Goal: Task Accomplishment & Management: Use online tool/utility

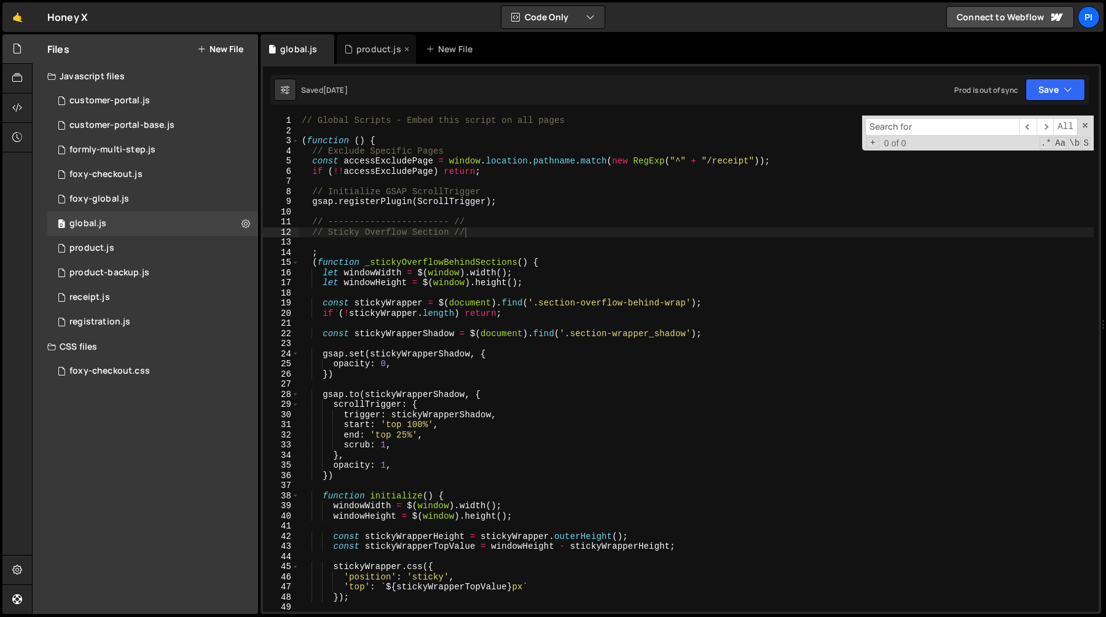
click at [380, 52] on div "product.js" at bounding box center [378, 49] width 45 height 12
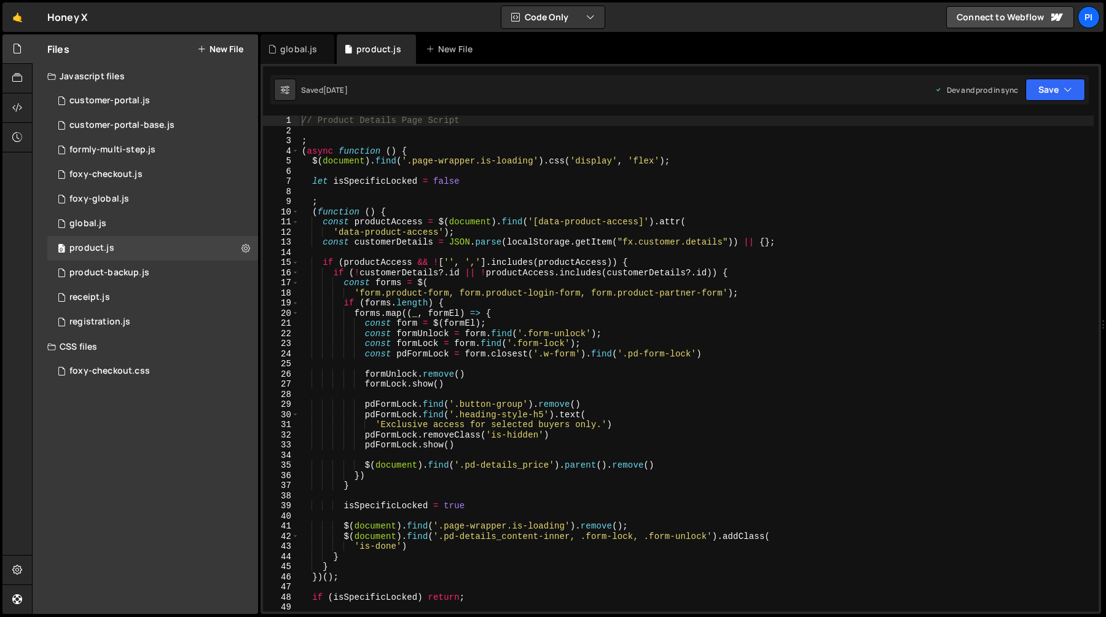
type textarea "'data-product-access');"
click at [431, 231] on div "// Product Details Page Script ; ( async function ( ) { $ ( document ) . find (…" at bounding box center [696, 374] width 795 height 516
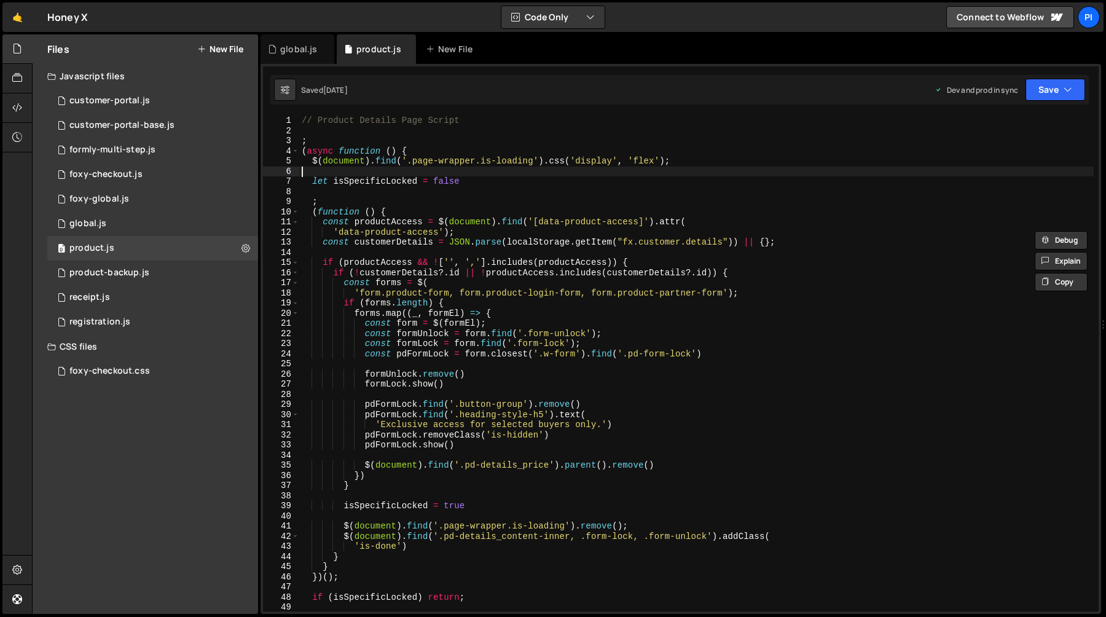
click at [486, 171] on div "// Product Details Page Script ; ( async function ( ) { $ ( document ) . find (…" at bounding box center [696, 374] width 795 height 516
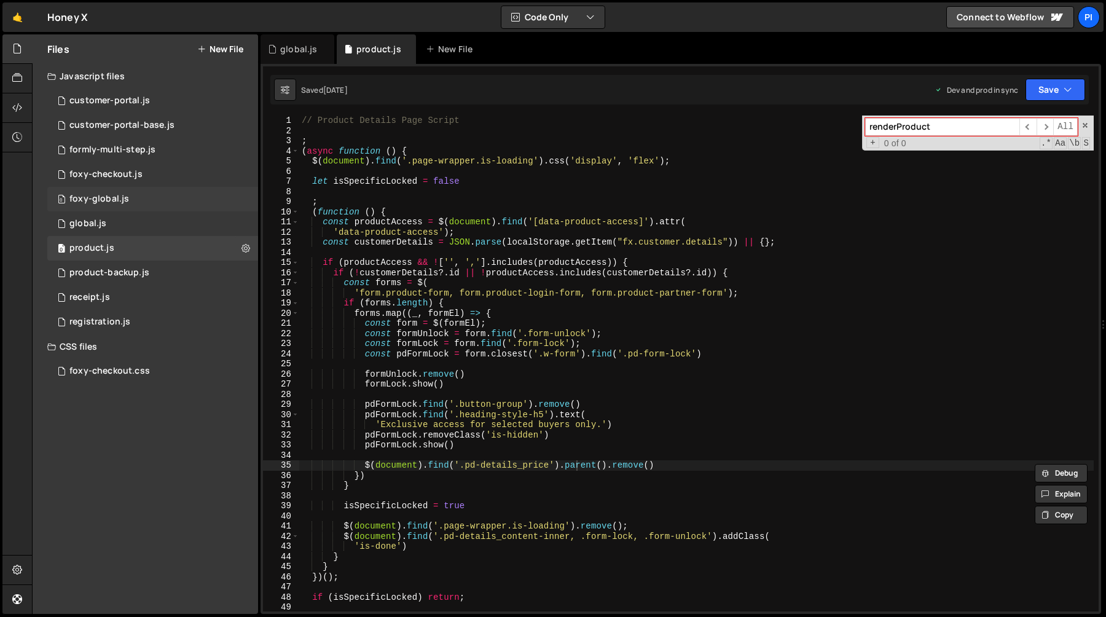
type input "renderProduct"
click at [116, 200] on div "foxy-global.js" at bounding box center [99, 199] width 60 height 11
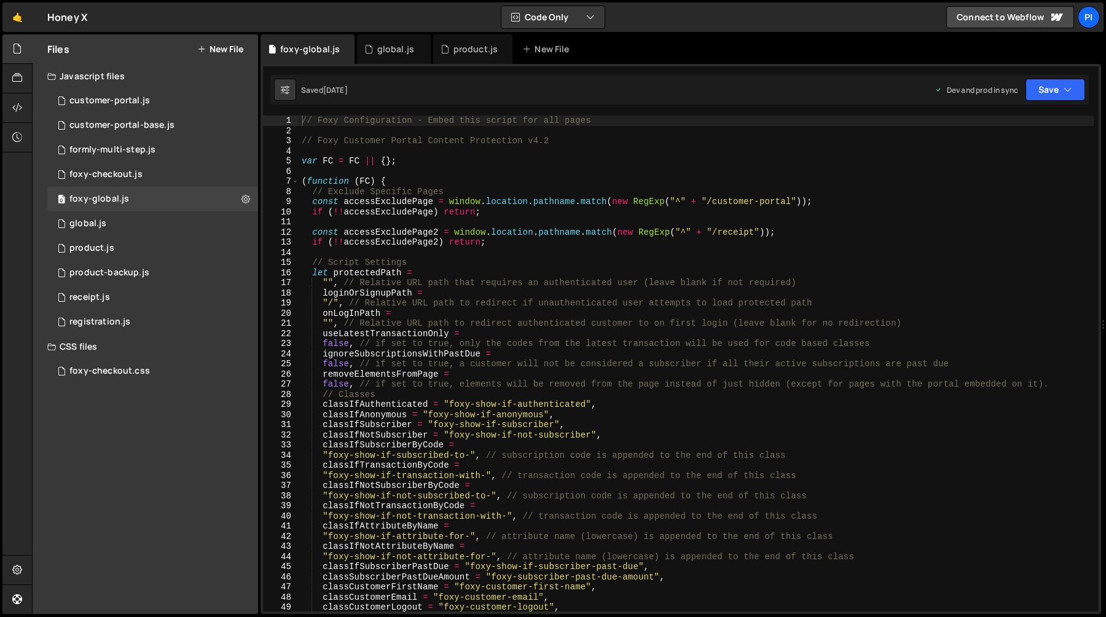
click at [475, 218] on div "// Foxy Configuration - Embed this script for all pages // Foxy Customer Portal…" at bounding box center [696, 374] width 795 height 516
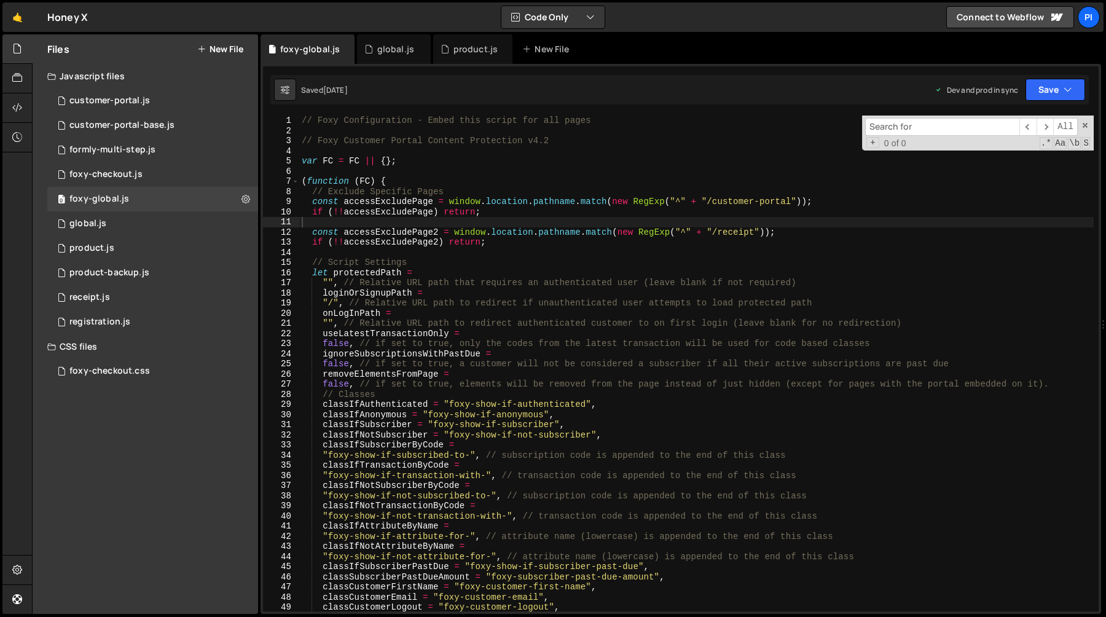
scroll to position [10887, 0]
type input "renderProduct"
click at [150, 225] on div "0 global.js 0" at bounding box center [152, 223] width 211 height 25
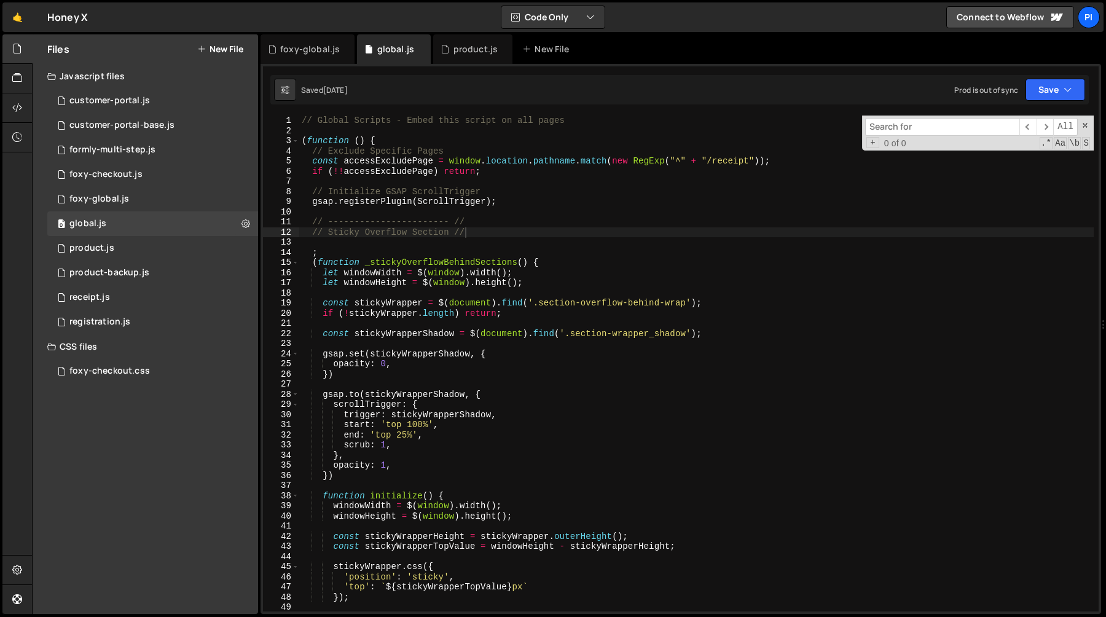
scroll to position [0, 0]
click at [530, 210] on div "// Global Scripts - Embed this script on all pages ( function ( ) { // Exclude …" at bounding box center [696, 374] width 795 height 516
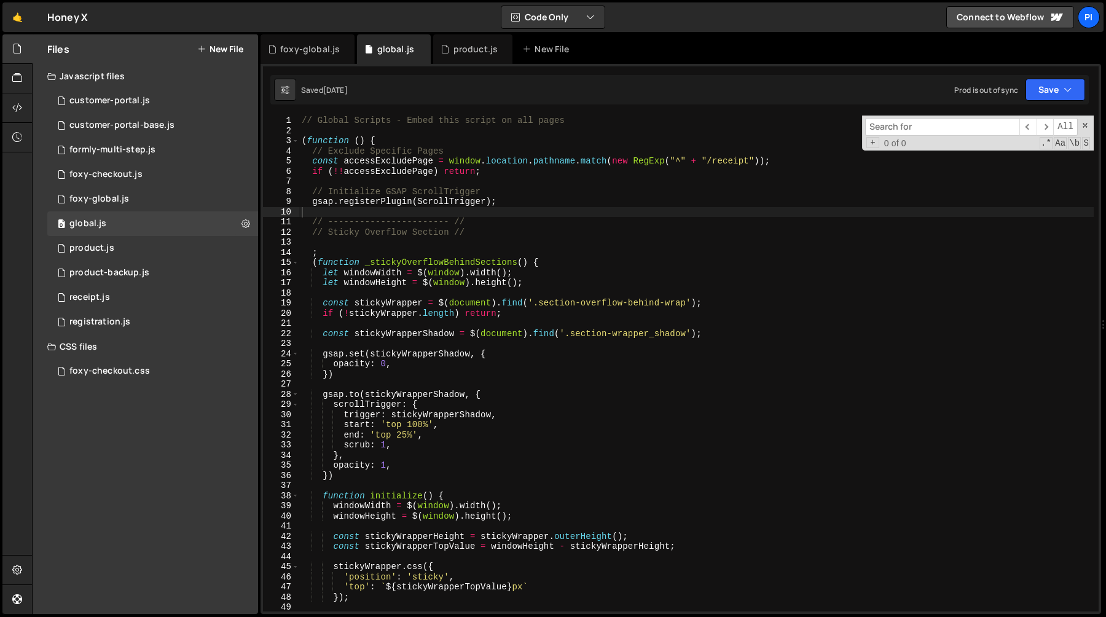
paste input "renderProduct"
type input "renderProduct"
click at [1066, 86] on icon "button" at bounding box center [1068, 90] width 9 height 12
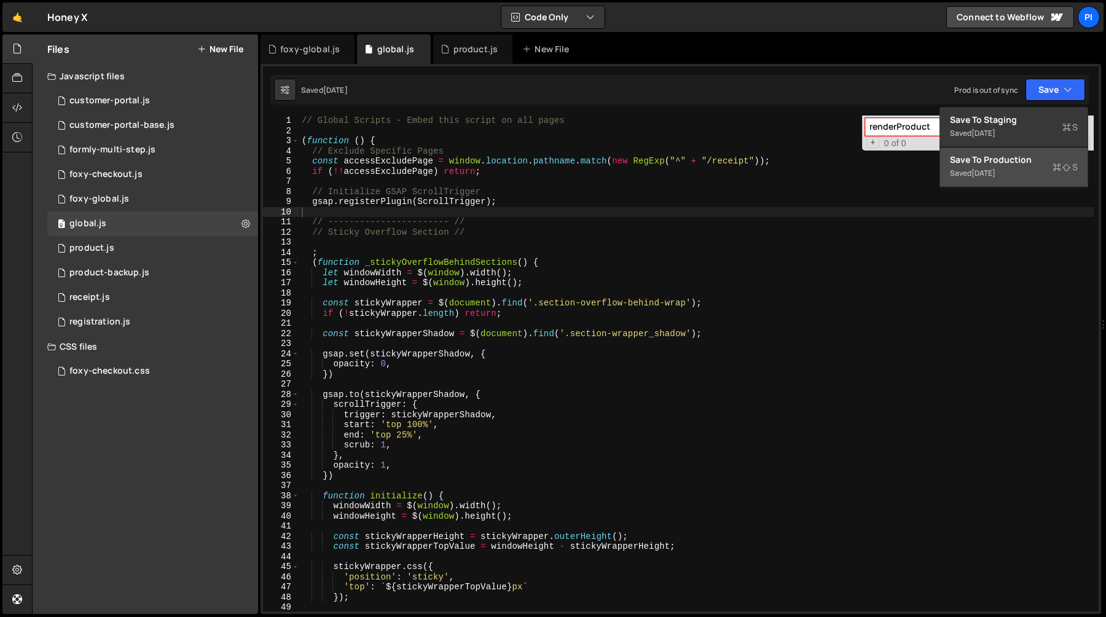
click at [996, 168] on div "[DATE]" at bounding box center [984, 173] width 24 height 10
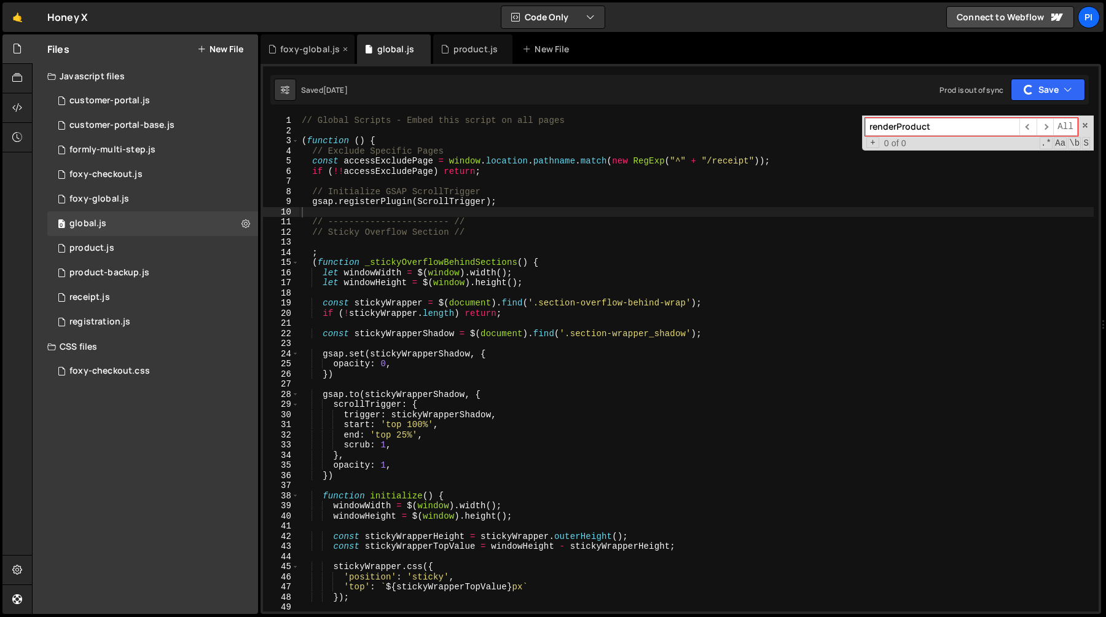
click at [304, 55] on div "foxy-global.js" at bounding box center [308, 48] width 94 height 29
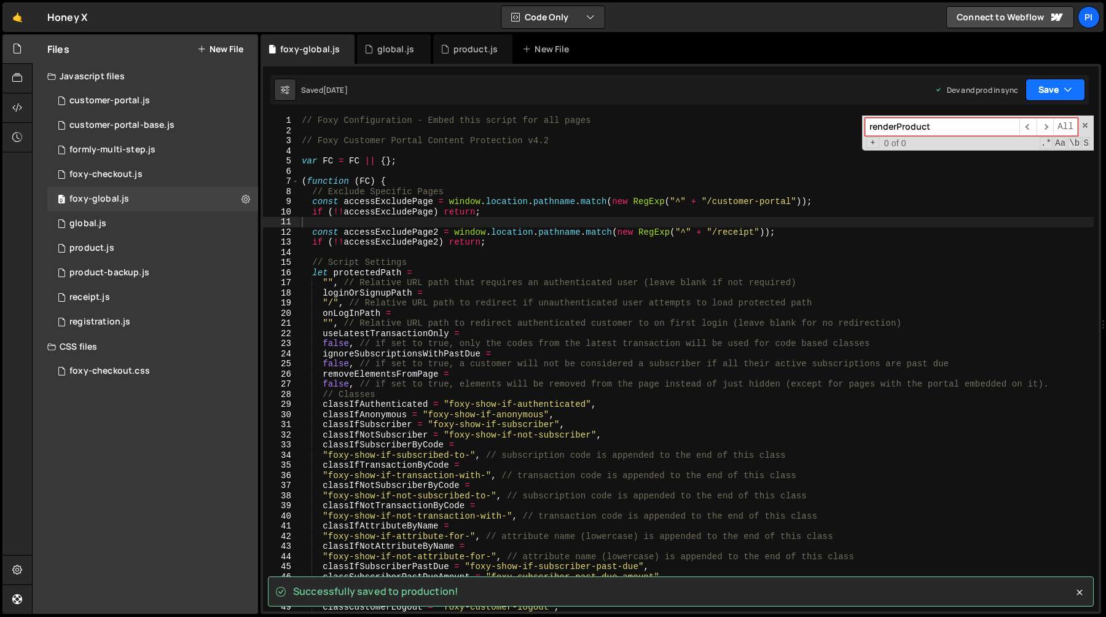
scroll to position [10887, 0]
click at [1051, 88] on button "Save" at bounding box center [1056, 90] width 60 height 22
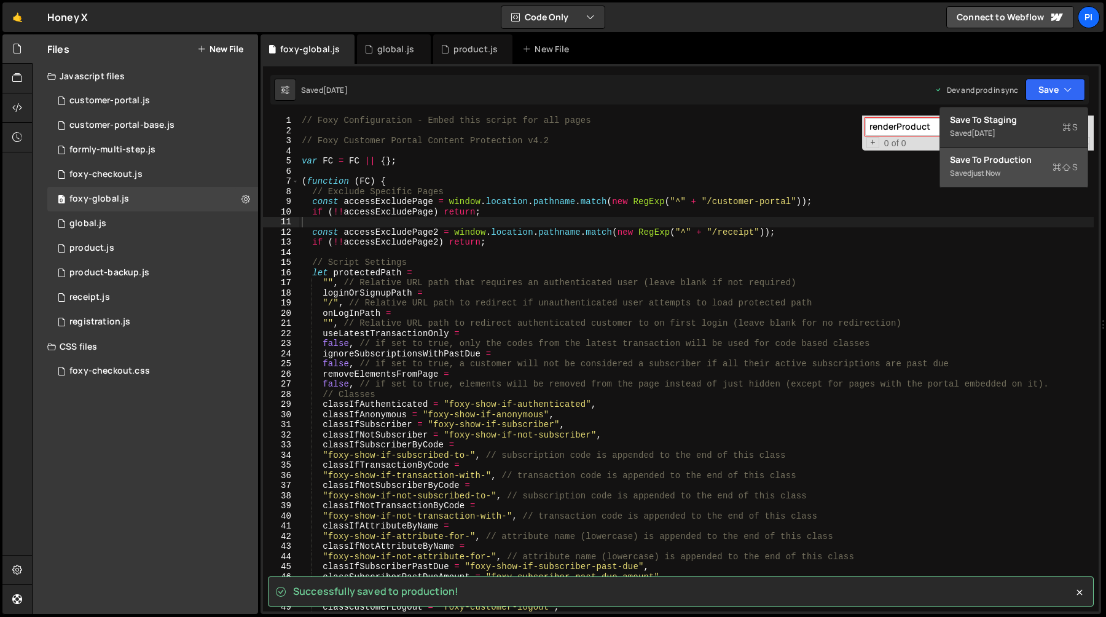
type textarea "const accessExcludePage = window.location.pathname.match(new RegExp("^" + "/cus…"
click at [599, 197] on div "// Foxy Configuration - Embed this script for all pages // Foxy Customer Portal…" at bounding box center [696, 374] width 795 height 516
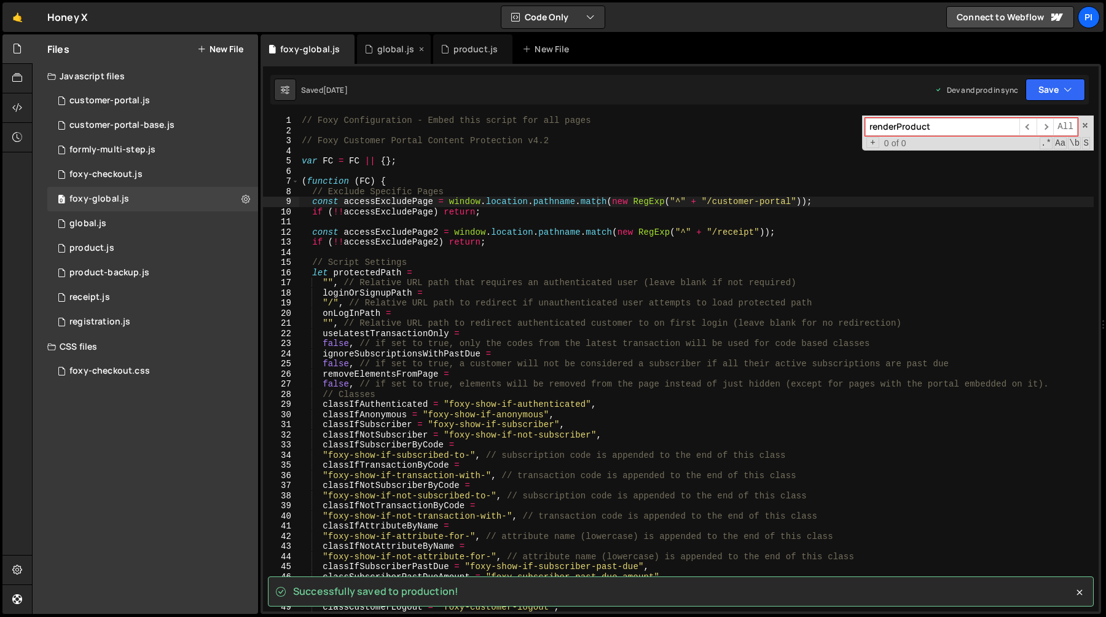
click at [385, 52] on div "global.js" at bounding box center [395, 49] width 37 height 12
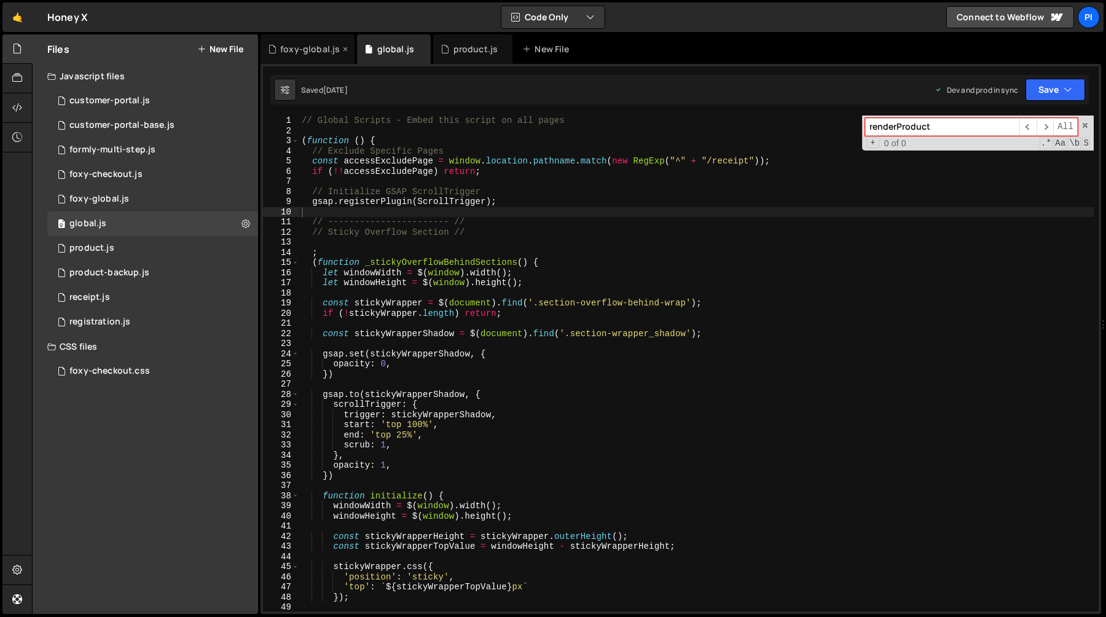
click at [305, 50] on div "foxy-global.js" at bounding box center [310, 49] width 60 height 12
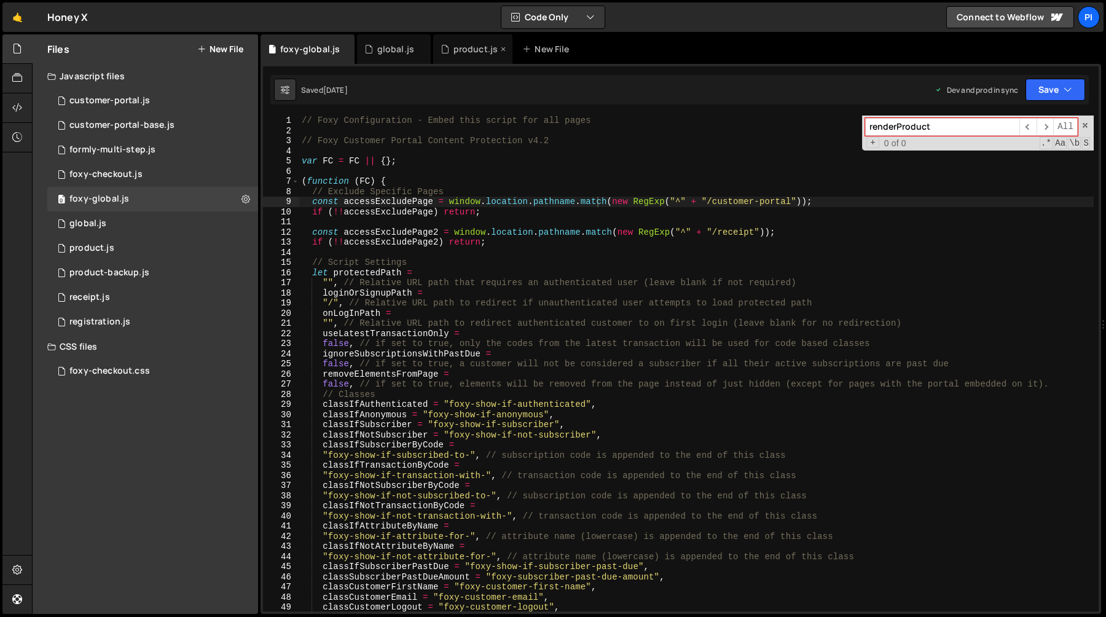
scroll to position [10887, 0]
click at [448, 52] on div "product.js" at bounding box center [469, 49] width 57 height 12
